Goal: Information Seeking & Learning: Compare options

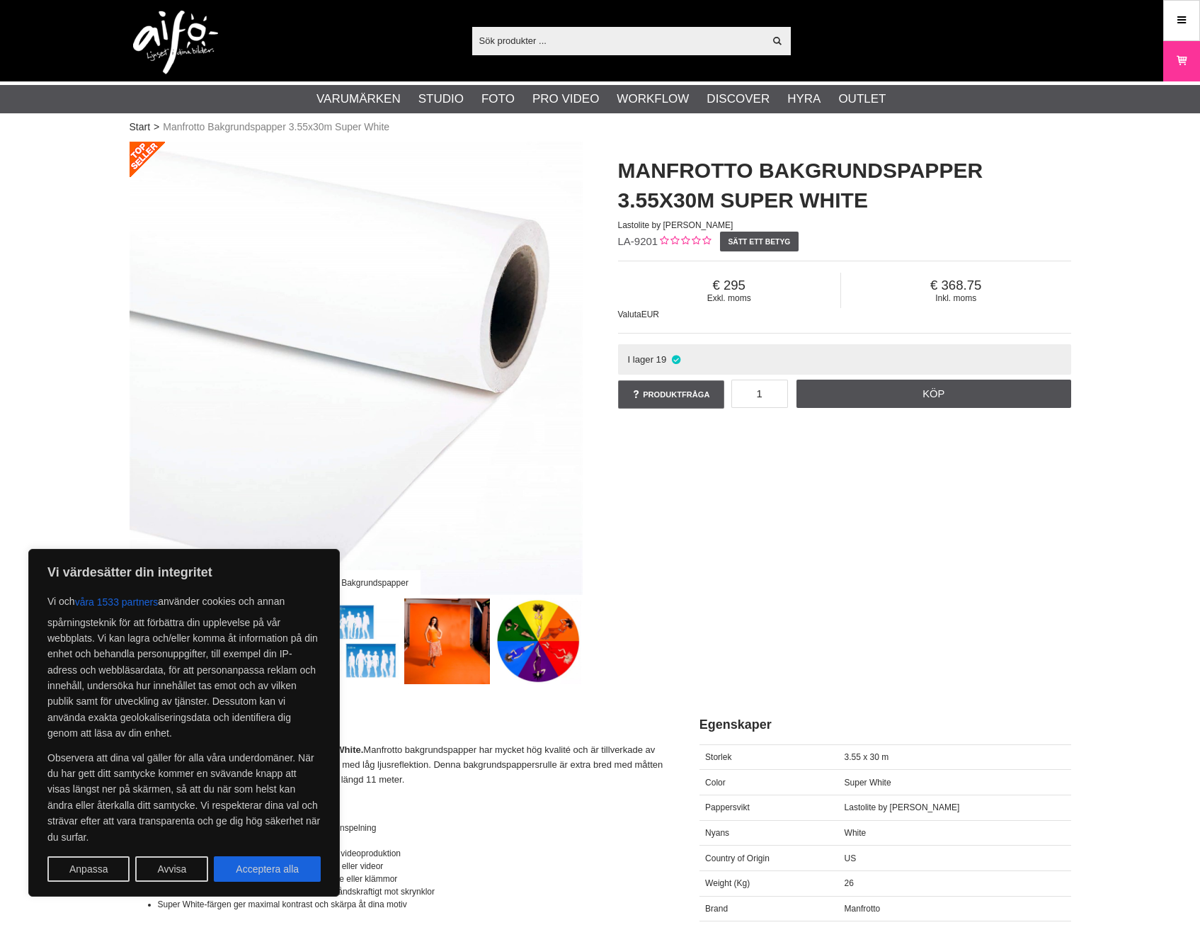
click at [785, 554] on div "Manfrotto Bakgrundspapper Manfrotto Bakgrundspapper 3.55x30m Super White Lastol…" at bounding box center [600, 413] width 977 height 542
click at [294, 879] on button "Acceptera alla" at bounding box center [267, 868] width 107 height 25
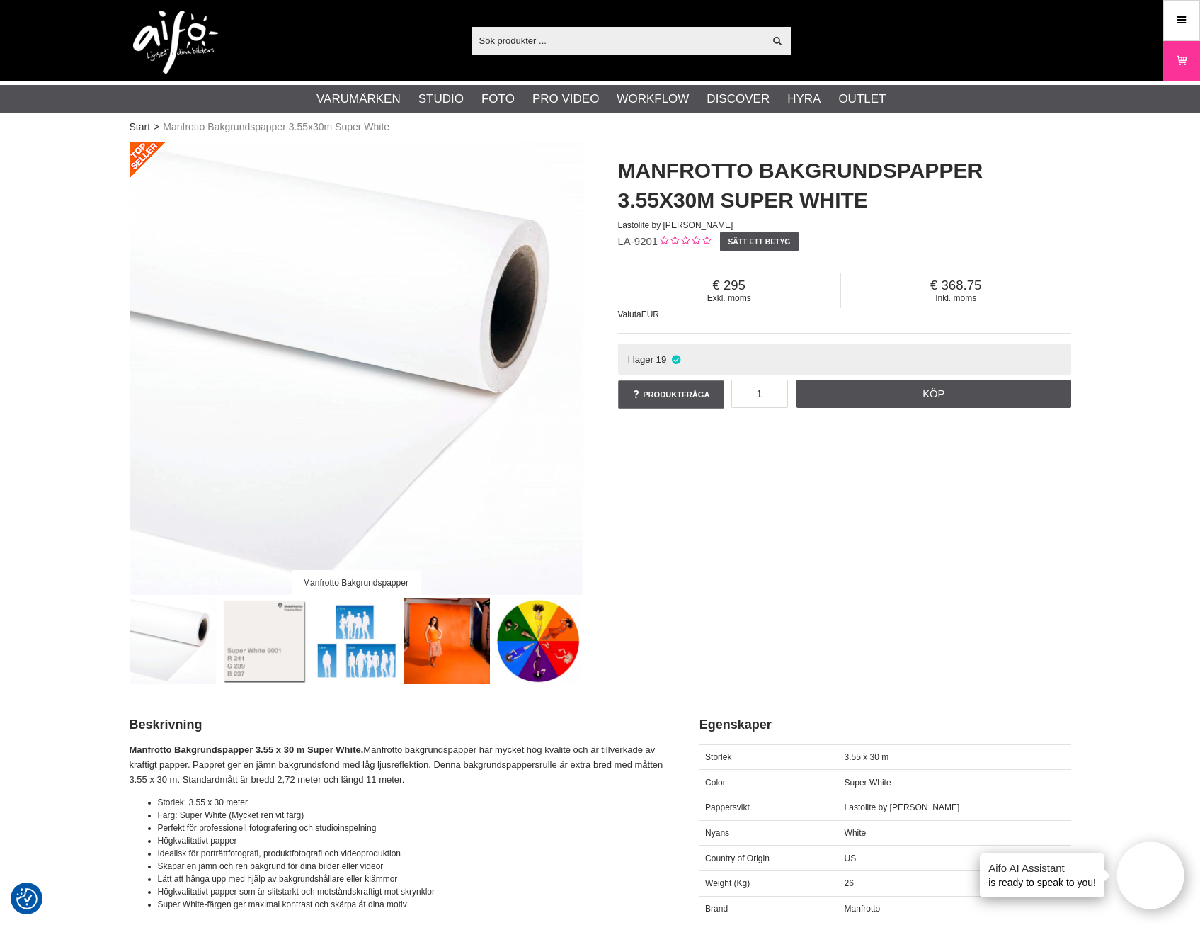
checkbox input "true"
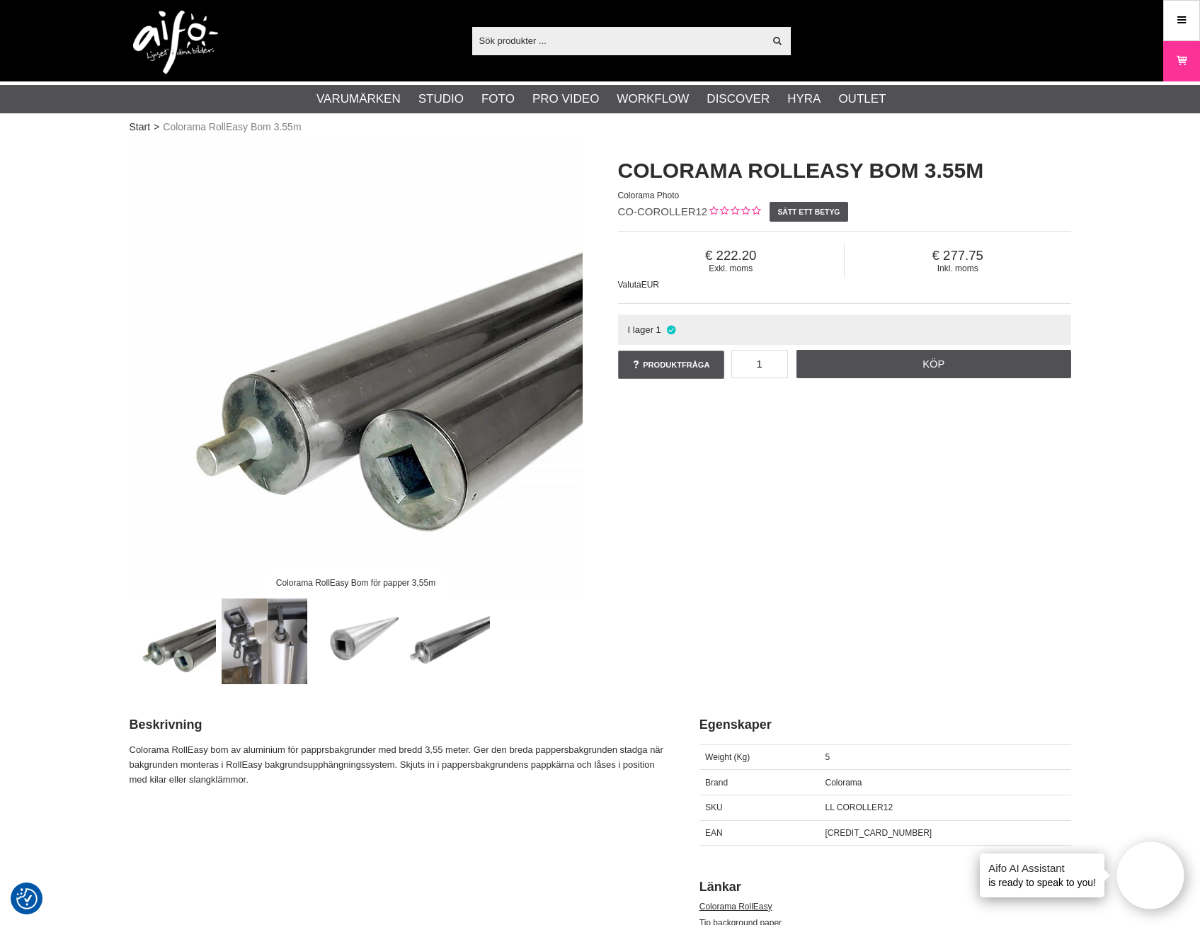
click at [273, 649] on img at bounding box center [265, 641] width 86 height 86
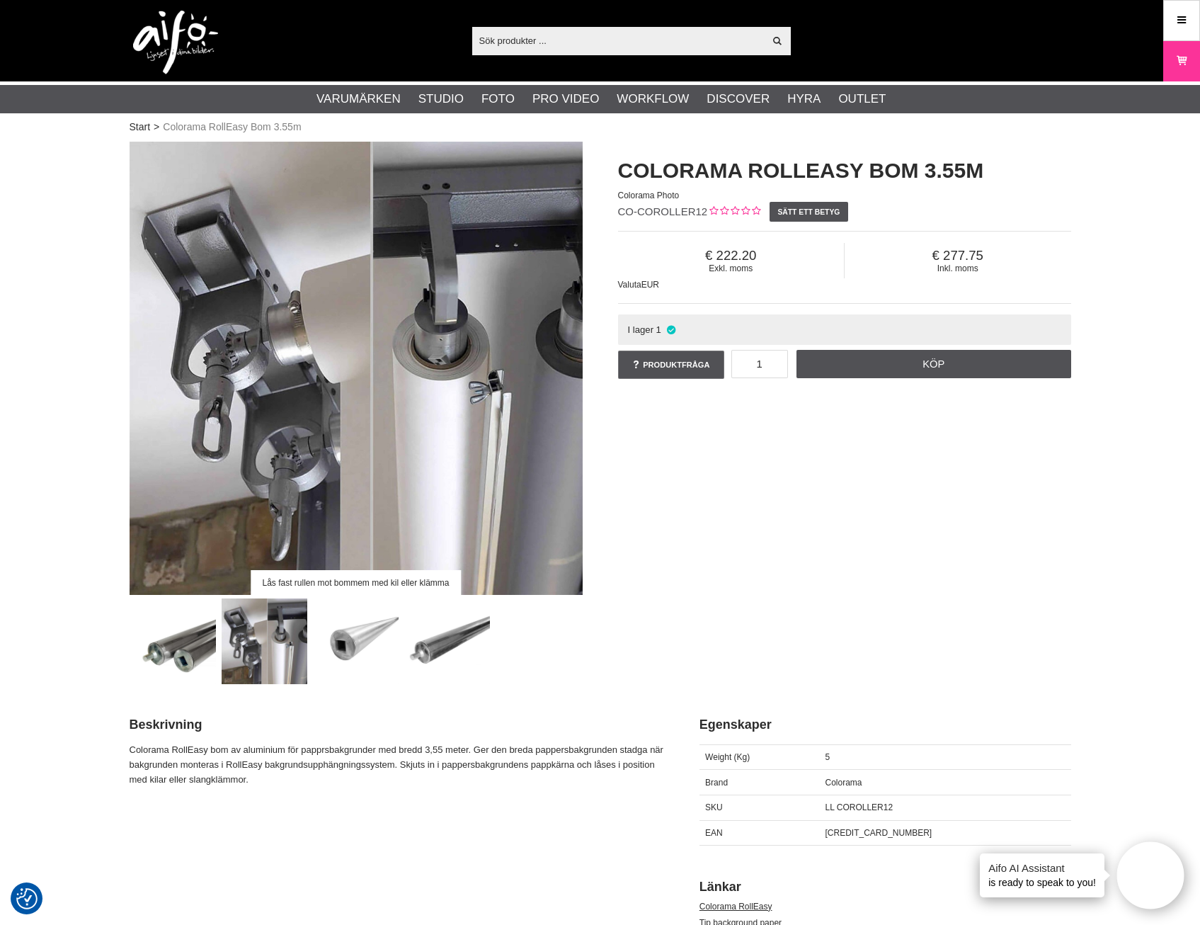
click at [254, 652] on img at bounding box center [265, 641] width 86 height 86
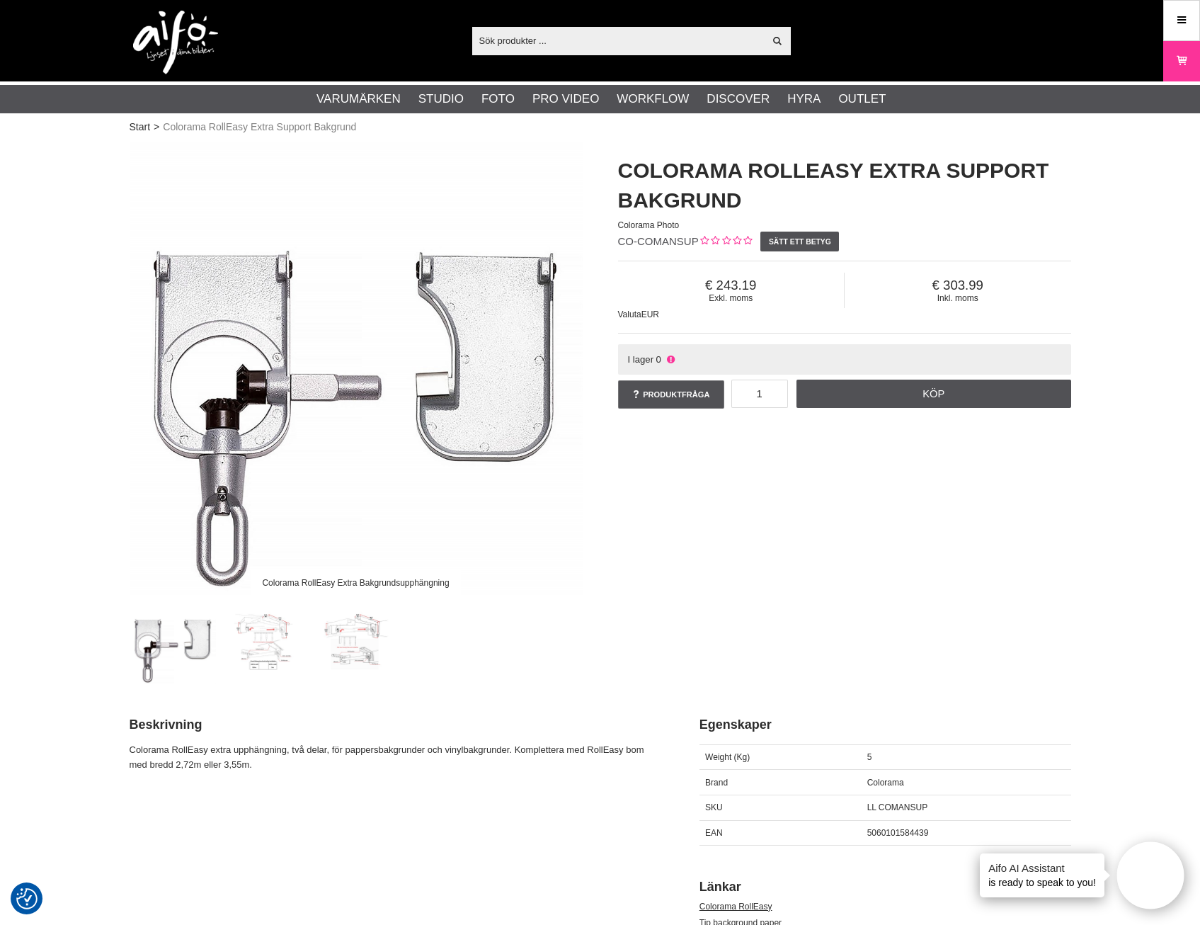
click at [266, 654] on img at bounding box center [265, 641] width 86 height 86
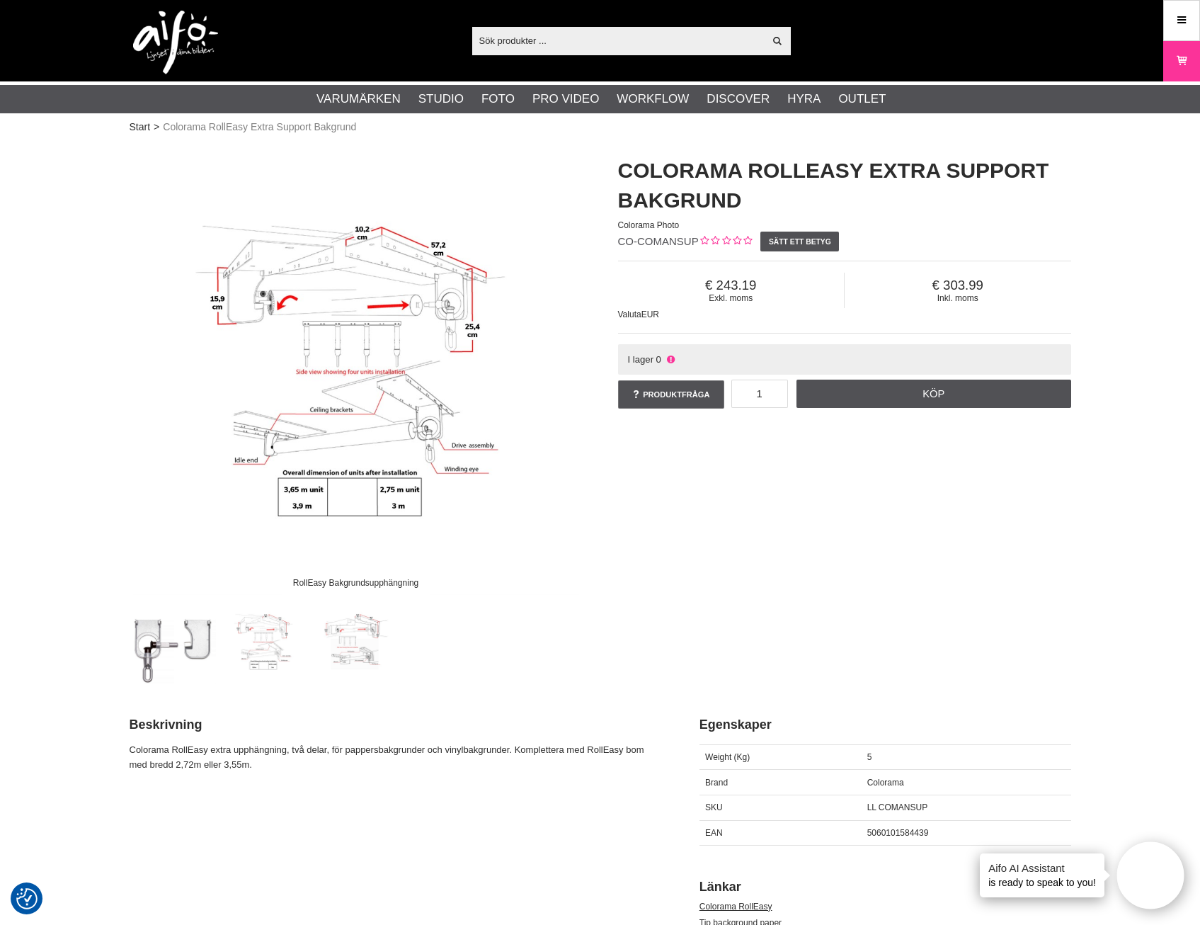
click at [143, 644] on img at bounding box center [173, 641] width 86 height 86
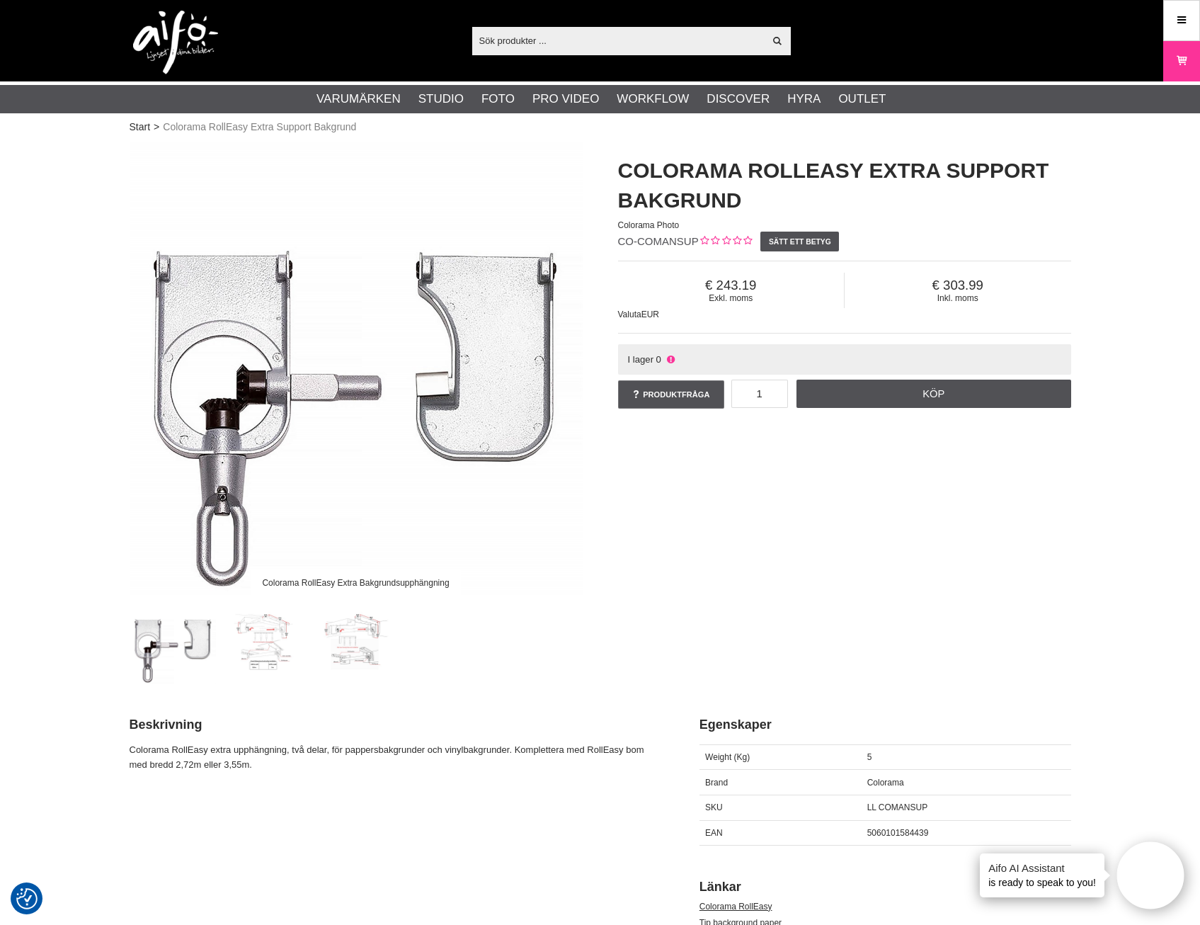
click at [259, 639] on img at bounding box center [265, 641] width 86 height 86
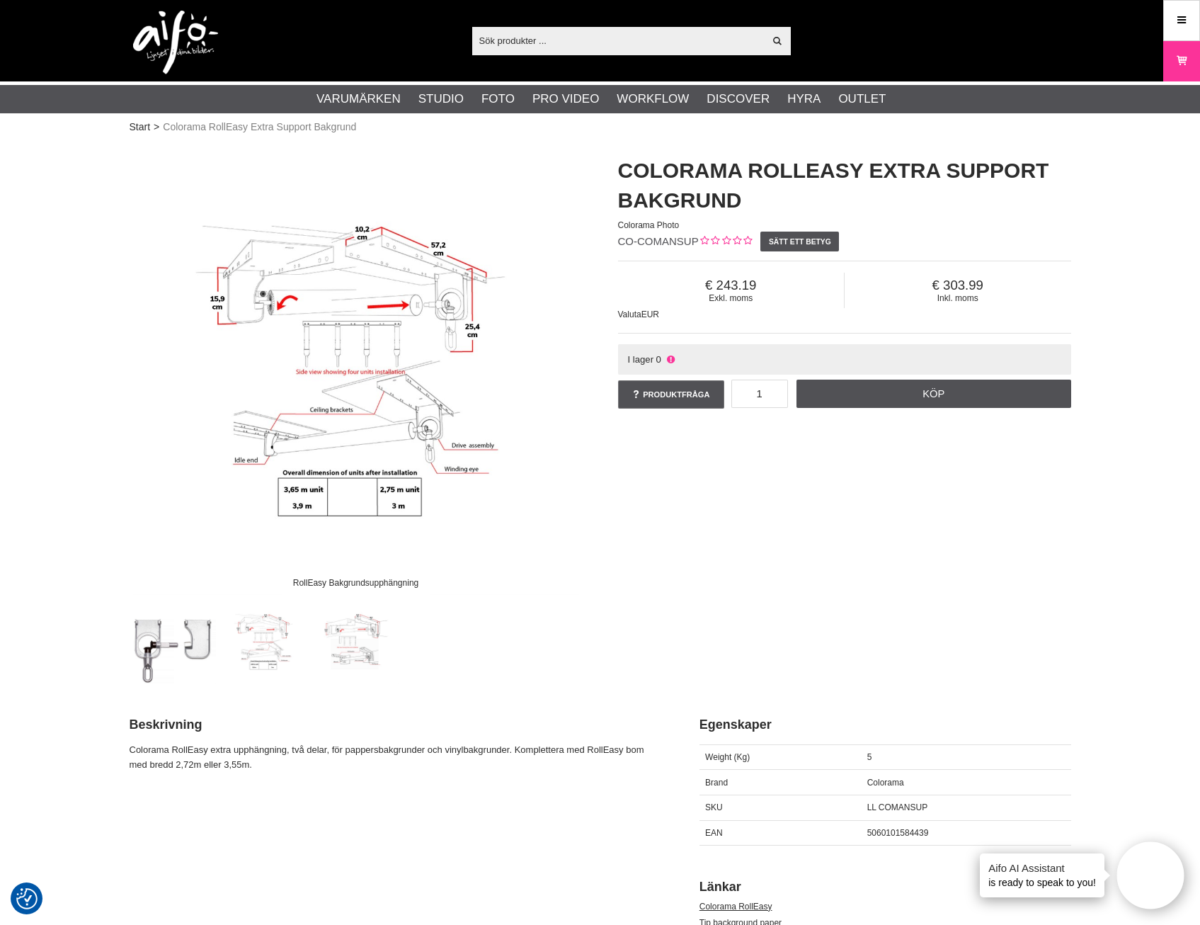
click at [362, 640] on img at bounding box center [356, 641] width 86 height 86
